Goal: Task Accomplishment & Management: Manage account settings

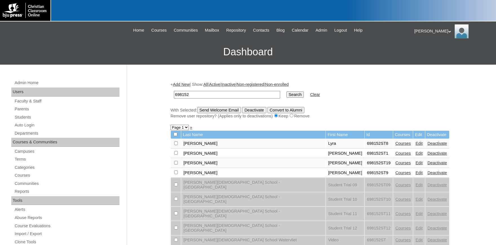
click at [209, 93] on input "698152" at bounding box center [227, 95] width 106 height 8
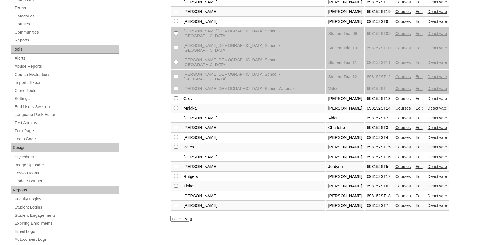
scroll to position [186, 0]
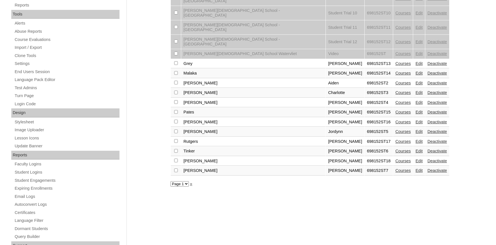
click at [396, 120] on link "Courses" at bounding box center [404, 122] width 16 height 5
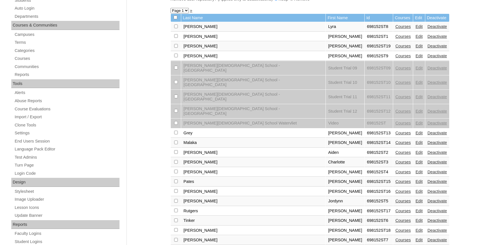
scroll to position [124, 0]
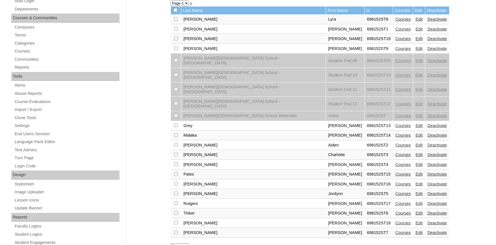
click at [396, 201] on link "Courses" at bounding box center [404, 203] width 16 height 5
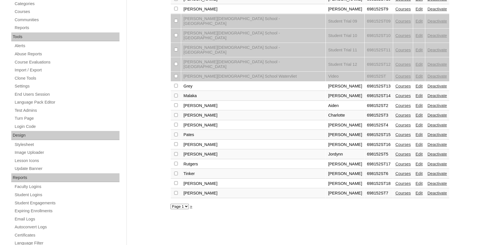
scroll to position [214, 0]
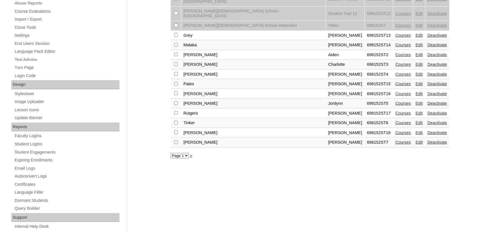
click at [396, 130] on link "Courses" at bounding box center [404, 132] width 16 height 5
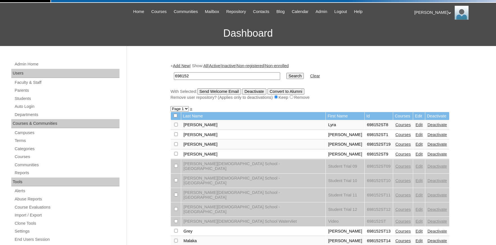
scroll to position [31, 0]
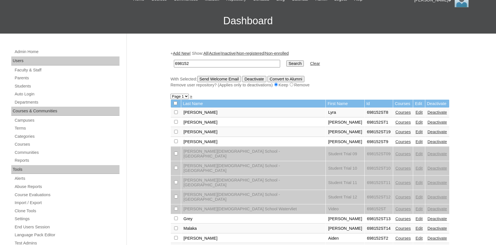
click at [396, 134] on link "Courses" at bounding box center [404, 131] width 16 height 5
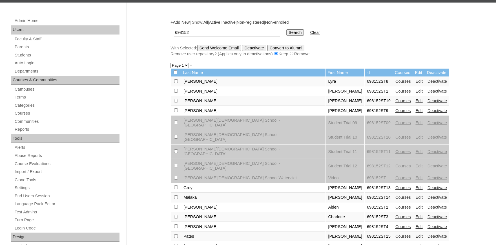
scroll to position [155, 0]
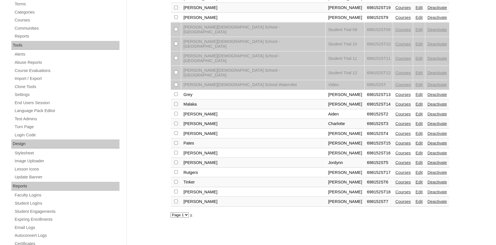
click at [396, 199] on link "Courses" at bounding box center [404, 201] width 16 height 5
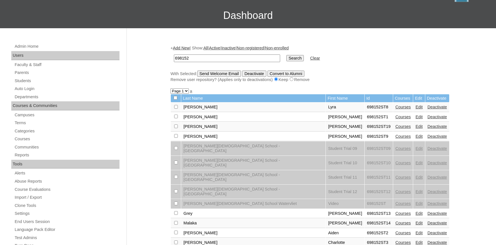
scroll to position [93, 0]
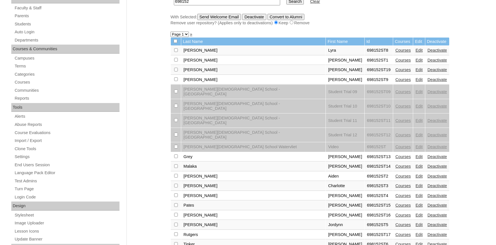
click at [396, 154] on link "Courses" at bounding box center [404, 156] width 16 height 5
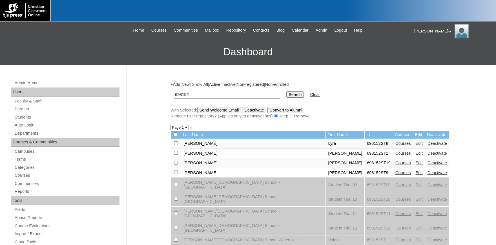
click at [396, 145] on link "Courses" at bounding box center [404, 143] width 16 height 5
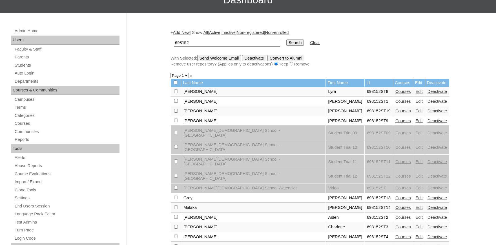
scroll to position [62, 0]
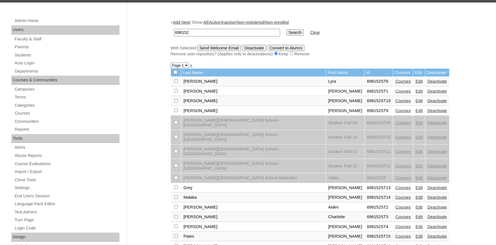
click at [396, 195] on link "Courses" at bounding box center [404, 197] width 16 height 5
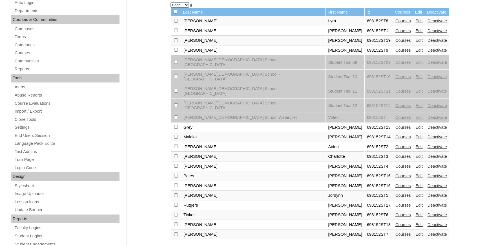
scroll to position [93, 0]
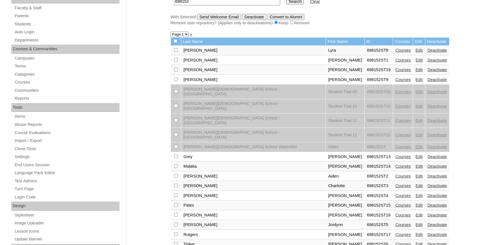
click at [396, 81] on link "Courses" at bounding box center [404, 79] width 16 height 5
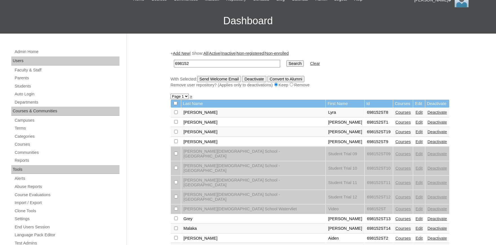
scroll to position [124, 0]
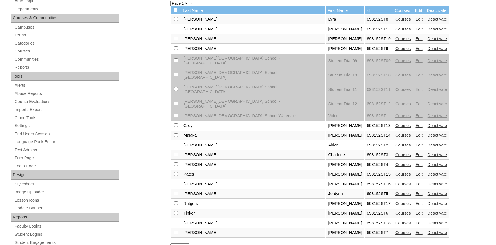
click at [396, 172] on link "Courses" at bounding box center [404, 174] width 16 height 5
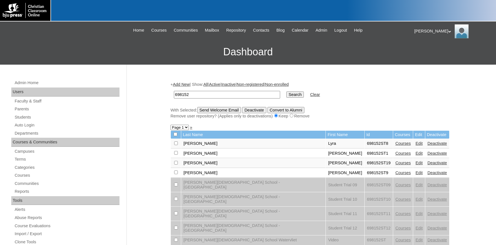
click at [396, 155] on link "Courses" at bounding box center [404, 153] width 16 height 5
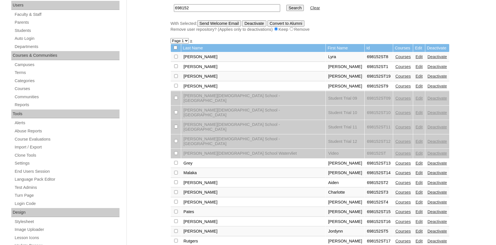
scroll to position [93, 0]
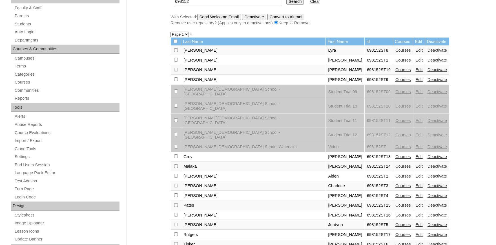
click at [396, 174] on link "Courses" at bounding box center [404, 176] width 16 height 5
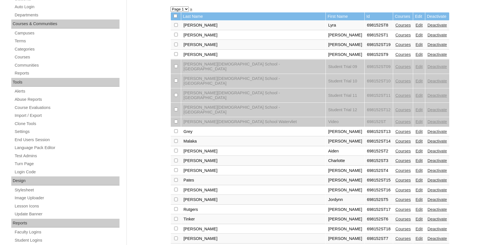
scroll to position [124, 0]
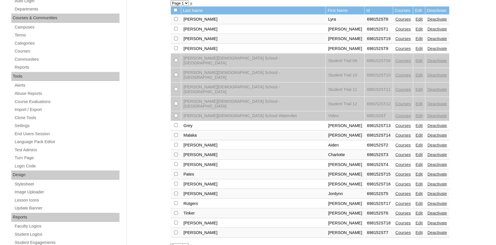
click at [396, 152] on link "Courses" at bounding box center [404, 154] width 16 height 5
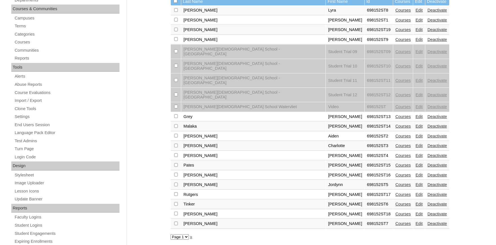
scroll to position [155, 0]
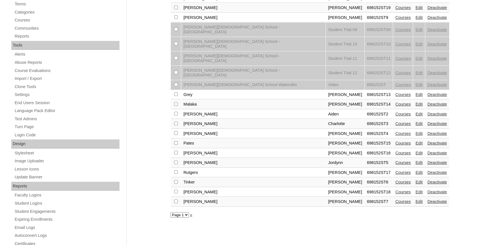
click at [396, 121] on link "Courses" at bounding box center [404, 123] width 16 height 5
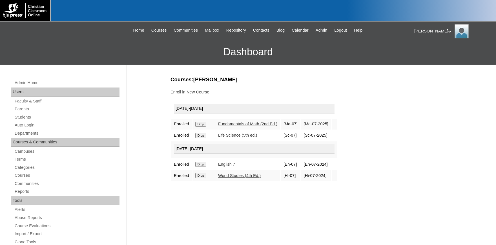
click at [202, 127] on input "Drop" at bounding box center [200, 124] width 11 height 5
click at [206, 127] on input "Drop" at bounding box center [200, 124] width 11 height 5
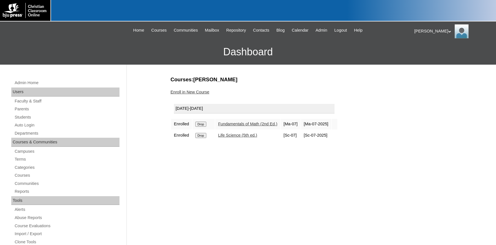
click at [202, 90] on link "Enroll in New Course" at bounding box center [190, 92] width 39 height 5
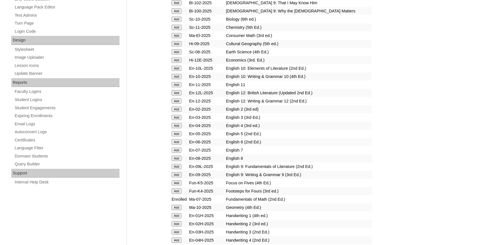
scroll to position [279, 0]
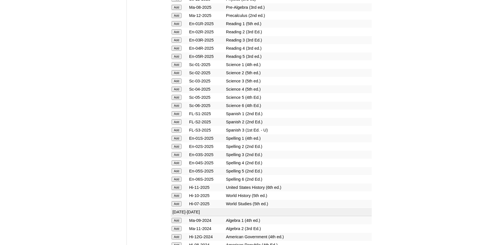
scroll to position [713, 0]
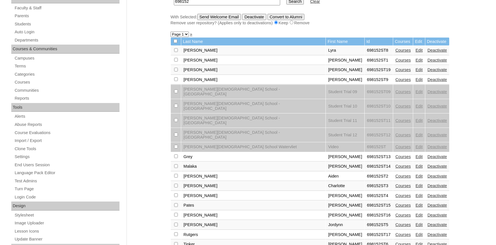
scroll to position [186, 0]
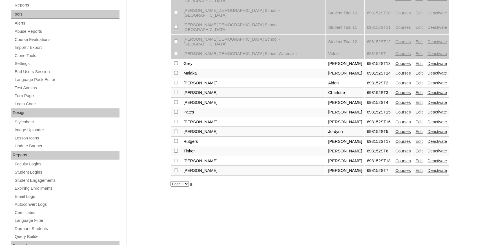
click at [396, 100] on link "Courses" at bounding box center [404, 102] width 16 height 5
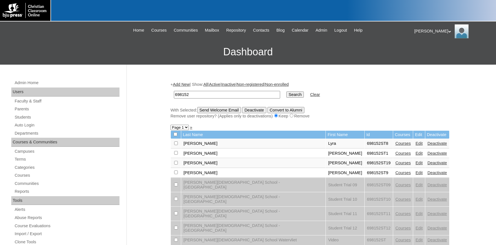
scroll to position [124, 0]
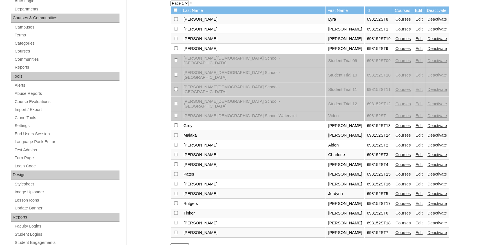
click at [396, 191] on link "Courses" at bounding box center [404, 193] width 16 height 5
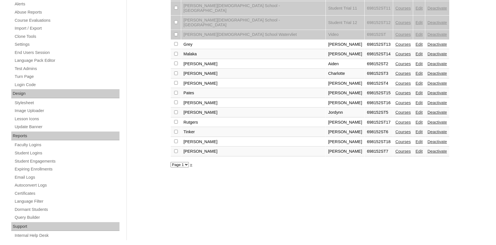
scroll to position [214, 0]
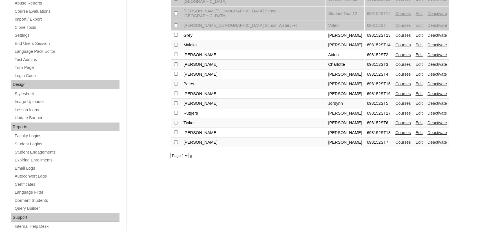
click at [396, 120] on link "Courses" at bounding box center [404, 122] width 16 height 5
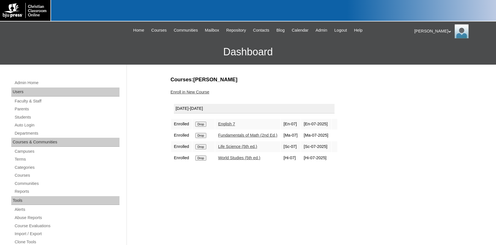
scroll to position [93, 0]
